Goal: Navigation & Orientation: Understand site structure

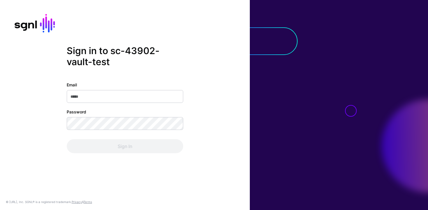
click at [114, 91] on input "Email" at bounding box center [125, 96] width 116 height 13
type input "**********"
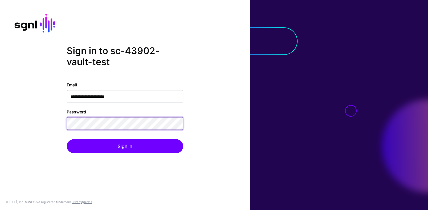
click at [67, 139] on button "Sign In" at bounding box center [125, 146] width 116 height 14
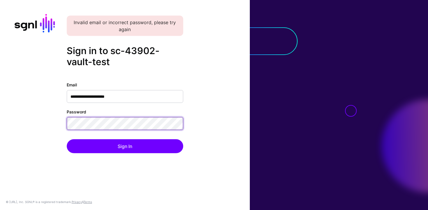
click at [67, 139] on button "Sign In" at bounding box center [125, 146] width 116 height 14
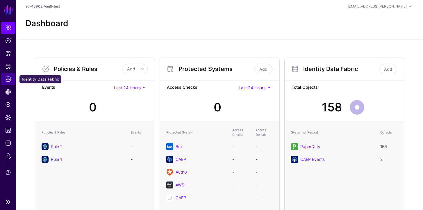
click at [5, 75] on link "Identity Data Fabric" at bounding box center [8, 79] width 14 height 12
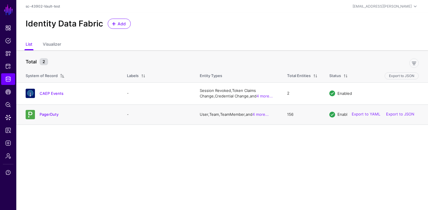
click at [47, 109] on td "PagerDuty" at bounding box center [68, 114] width 105 height 20
click at [47, 110] on div "PagerDuty" at bounding box center [70, 114] width 94 height 9
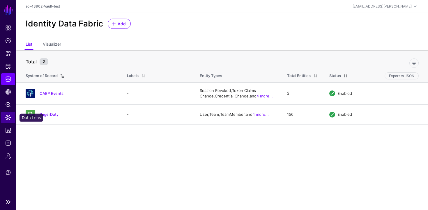
click at [7, 113] on link "Data Lens" at bounding box center [8, 118] width 14 height 12
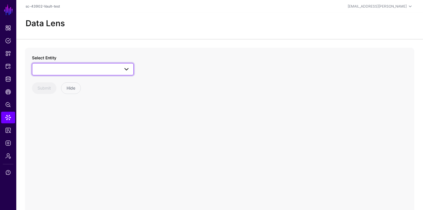
click at [81, 70] on span at bounding box center [83, 69] width 94 height 7
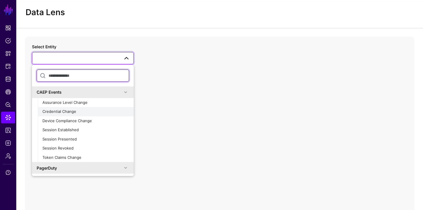
scroll to position [21, 0]
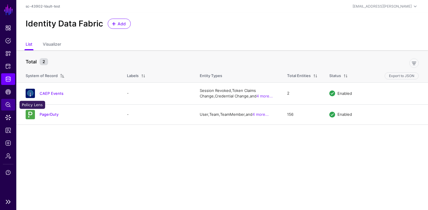
click at [8, 101] on link "Policy Lens" at bounding box center [8, 105] width 14 height 12
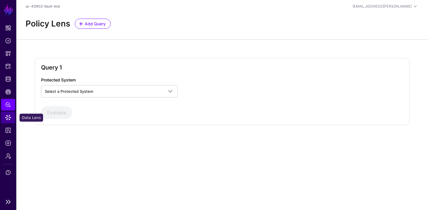
click at [7, 119] on span "Data Lens" at bounding box center [8, 118] width 6 height 6
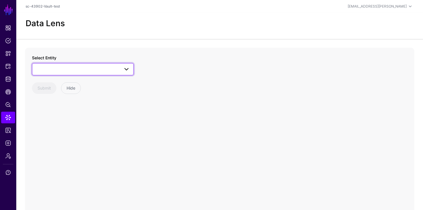
click at [91, 73] on link at bounding box center [83, 69] width 102 height 12
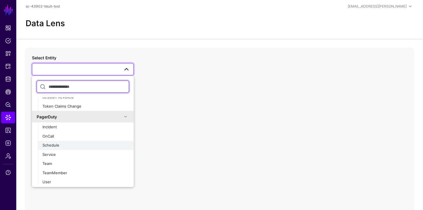
scroll to position [64, 0]
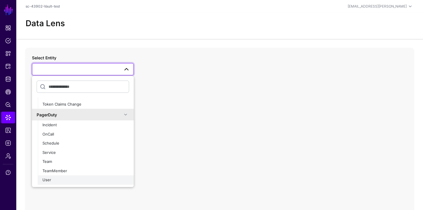
click at [56, 180] on div "User" at bounding box center [85, 180] width 87 height 6
